Goal: Task Accomplishment & Management: Use online tool/utility

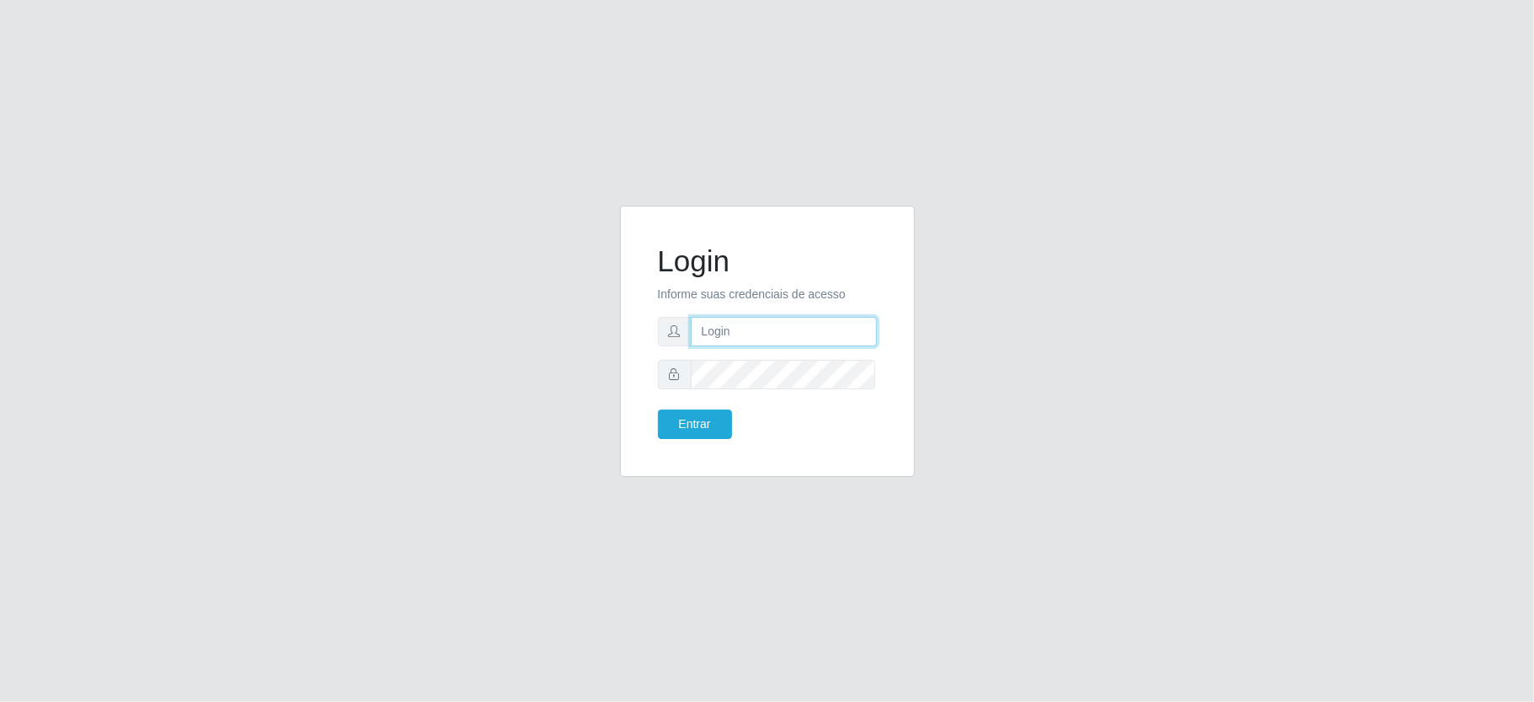
click at [816, 322] on input "text" at bounding box center [784, 331] width 186 height 29
type input "aislan@ideal"
click at [658, 410] on button "Entrar" at bounding box center [695, 424] width 74 height 29
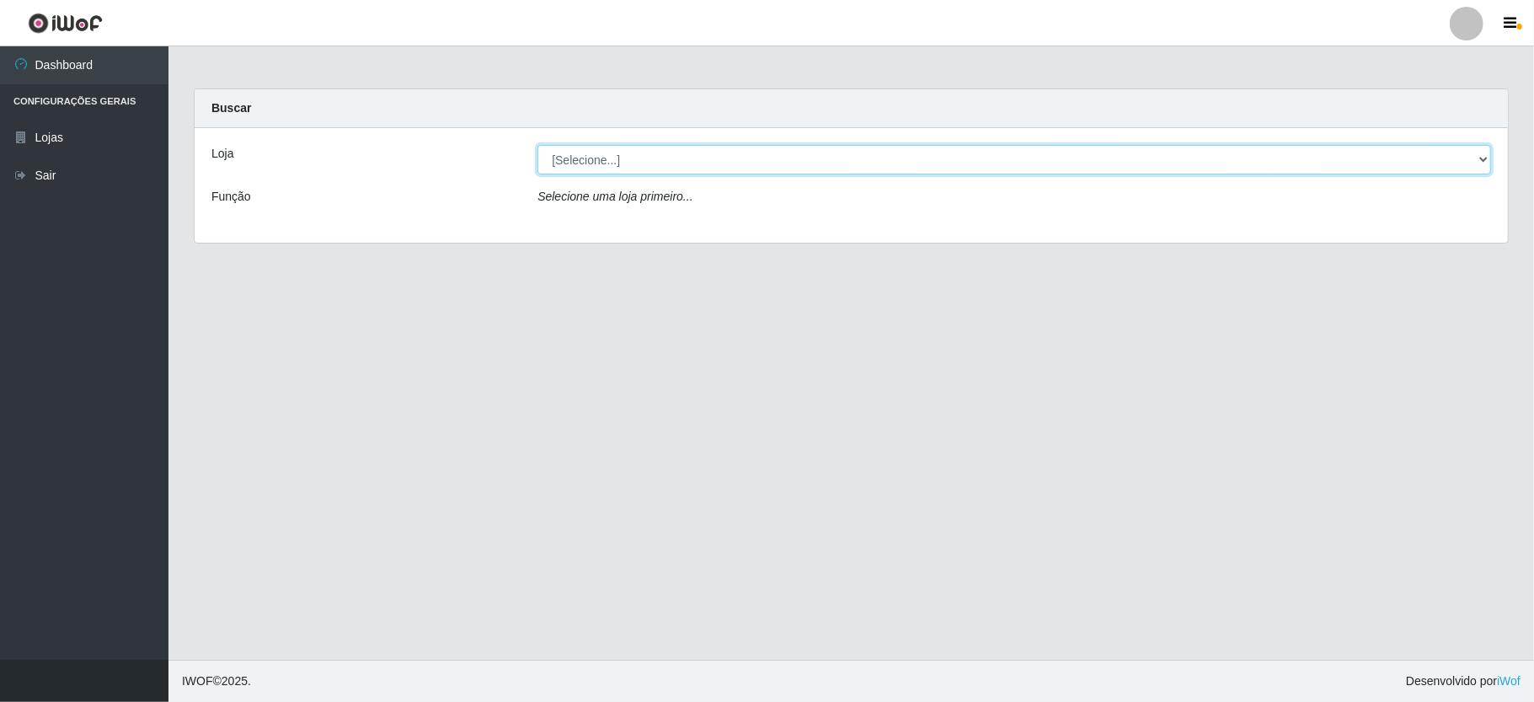
click at [624, 165] on select "[Selecione...] Ideal - Conceição" at bounding box center [1015, 159] width 954 height 29
select select "231"
click at [538, 145] on select "[Selecione...] Ideal - Conceição" at bounding box center [1015, 159] width 954 height 29
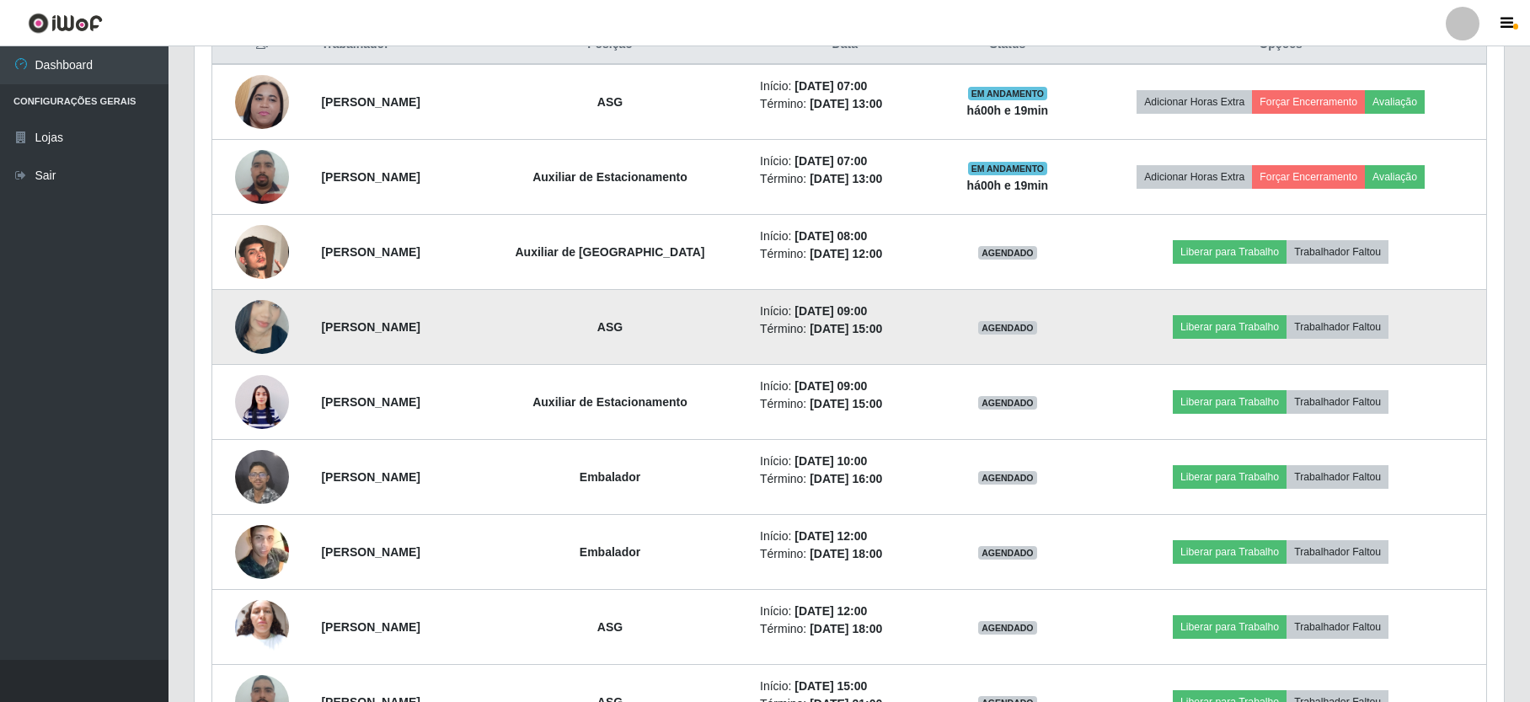
scroll to position [337, 0]
